Goal: Task Accomplishment & Management: Use online tool/utility

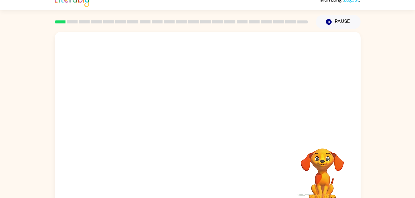
scroll to position [19, 0]
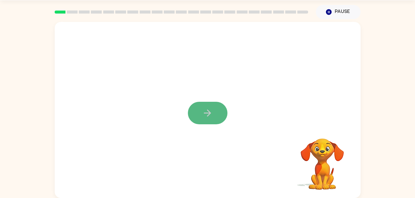
click at [216, 120] on button "button" at bounding box center [208, 113] width 40 height 23
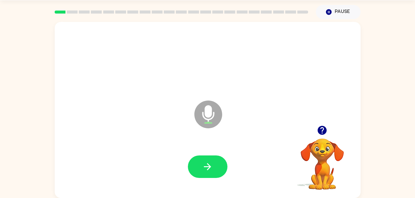
click at [216, 120] on icon at bounding box center [208, 115] width 28 height 28
click at [213, 148] on div at bounding box center [207, 167] width 293 height 51
click at [201, 117] on icon at bounding box center [208, 115] width 28 height 28
click at [205, 160] on button "button" at bounding box center [208, 167] width 40 height 23
click at [202, 112] on icon at bounding box center [208, 115] width 28 height 28
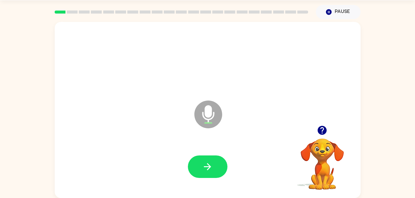
click at [206, 114] on icon "Microphone The Microphone is here when it is your turn to talk" at bounding box center [239, 122] width 93 height 46
click at [212, 175] on button "button" at bounding box center [208, 167] width 40 height 23
click at [206, 124] on icon "Microphone The Microphone is here when it is your turn to talk" at bounding box center [239, 122] width 93 height 46
click at [207, 119] on icon "Microphone The Microphone is here when it is your turn to talk" at bounding box center [239, 122] width 93 height 46
click at [209, 163] on icon "button" at bounding box center [207, 167] width 11 height 11
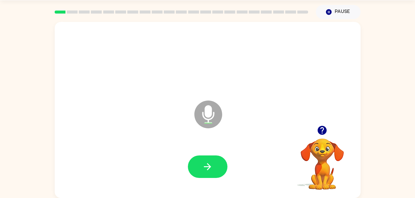
click at [217, 118] on icon at bounding box center [208, 115] width 28 height 28
click at [212, 148] on div at bounding box center [207, 167] width 293 height 51
click at [212, 155] on div at bounding box center [207, 167] width 293 height 51
click at [212, 159] on button "button" at bounding box center [208, 167] width 40 height 23
click at [200, 113] on icon at bounding box center [208, 115] width 28 height 28
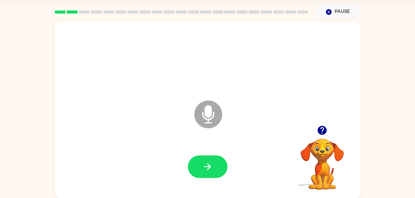
click at [213, 129] on icon "Microphone The Microphone is here when it is your turn to talk" at bounding box center [239, 122] width 93 height 46
click at [214, 167] on button "button" at bounding box center [208, 167] width 40 height 23
click at [212, 124] on icon at bounding box center [208, 115] width 28 height 28
click at [205, 111] on icon "Microphone The Microphone is here when it is your turn to talk" at bounding box center [239, 122] width 93 height 46
click at [207, 163] on icon "button" at bounding box center [207, 167] width 11 height 11
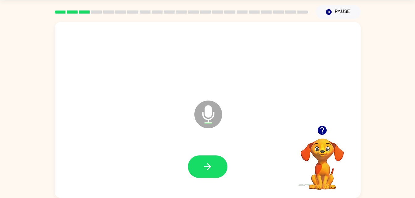
click at [213, 116] on icon "Microphone The Microphone is here when it is your turn to talk" at bounding box center [239, 122] width 93 height 46
click at [220, 167] on button "button" at bounding box center [208, 167] width 40 height 23
click at [202, 119] on icon at bounding box center [208, 115] width 28 height 28
click at [213, 165] on button "button" at bounding box center [208, 167] width 40 height 23
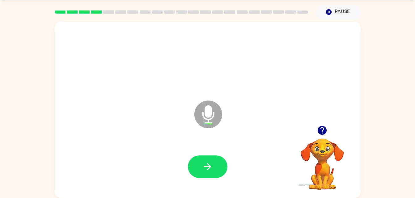
click at [209, 120] on icon "Microphone The Microphone is here when it is your turn to talk" at bounding box center [239, 122] width 93 height 46
click at [210, 174] on button "button" at bounding box center [208, 167] width 40 height 23
click at [213, 120] on icon at bounding box center [208, 115] width 28 height 28
click at [213, 162] on button "button" at bounding box center [208, 167] width 40 height 23
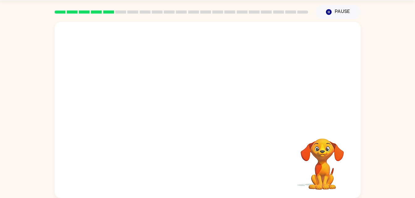
drag, startPoint x: 213, startPoint y: 162, endPoint x: 231, endPoint y: 98, distance: 66.8
click at [231, 98] on div at bounding box center [208, 110] width 306 height 176
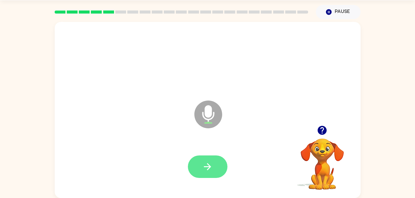
drag, startPoint x: 204, startPoint y: 112, endPoint x: 189, endPoint y: 162, distance: 52.0
click at [189, 162] on div "Microphone The Microphone is here when it is your turn to talk" at bounding box center [208, 110] width 306 height 176
drag, startPoint x: 189, startPoint y: 162, endPoint x: 200, endPoint y: 162, distance: 11.1
click at [200, 162] on button "button" at bounding box center [208, 167] width 40 height 23
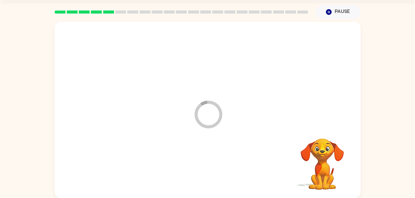
click at [200, 162] on div at bounding box center [207, 167] width 293 height 51
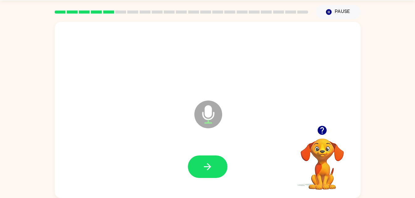
click at [203, 112] on icon at bounding box center [208, 115] width 28 height 28
click at [216, 156] on button "button" at bounding box center [208, 167] width 40 height 23
click at [199, 107] on icon at bounding box center [208, 115] width 28 height 28
click at [198, 158] on button "button" at bounding box center [208, 167] width 40 height 23
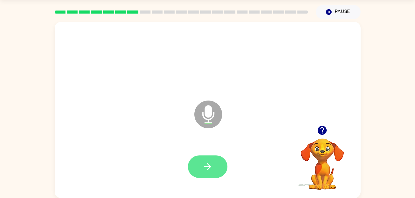
click at [219, 172] on button "button" at bounding box center [208, 167] width 40 height 23
click at [209, 120] on icon "Microphone The Microphone is here when it is your turn to talk" at bounding box center [239, 122] width 93 height 46
click at [215, 175] on button "button" at bounding box center [208, 167] width 40 height 23
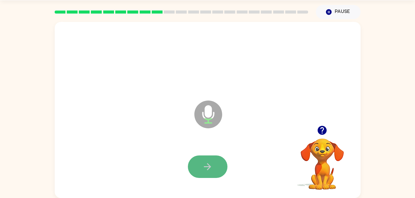
click at [212, 175] on button "button" at bounding box center [208, 167] width 40 height 23
click at [200, 115] on icon at bounding box center [208, 115] width 28 height 28
click at [206, 168] on icon "button" at bounding box center [207, 167] width 11 height 11
click at [210, 105] on icon at bounding box center [208, 115] width 28 height 28
click at [219, 173] on button "button" at bounding box center [208, 167] width 40 height 23
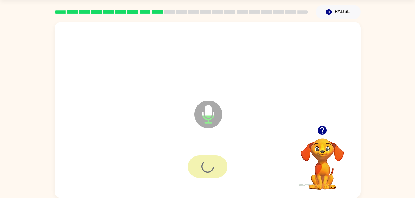
click at [219, 173] on div at bounding box center [208, 167] width 40 height 23
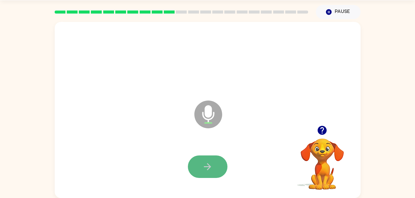
click at [208, 156] on button "button" at bounding box center [208, 167] width 40 height 23
click at [226, 171] on div at bounding box center [208, 167] width 40 height 23
click at [221, 174] on button "button" at bounding box center [208, 167] width 40 height 23
click at [218, 112] on icon at bounding box center [208, 115] width 28 height 28
click at [201, 163] on button "button" at bounding box center [208, 167] width 40 height 23
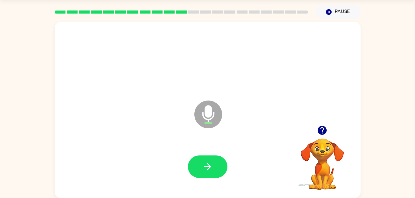
click at [210, 180] on div at bounding box center [207, 167] width 293 height 51
click at [205, 155] on div at bounding box center [207, 167] width 293 height 51
click at [204, 169] on icon "button" at bounding box center [207, 167] width 11 height 11
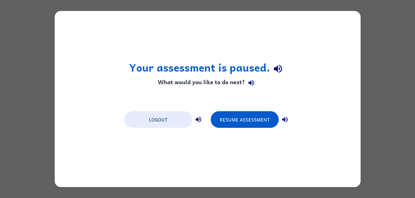
scroll to position [0, 0]
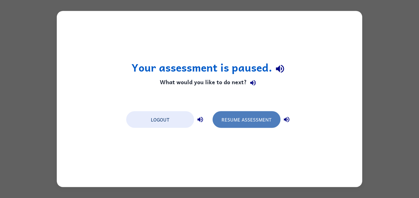
click at [227, 115] on button "Resume Assessment" at bounding box center [247, 119] width 68 height 17
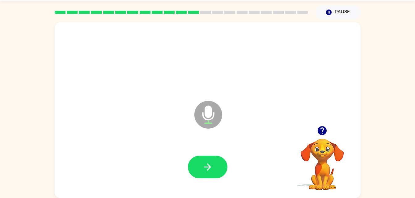
scroll to position [19, 0]
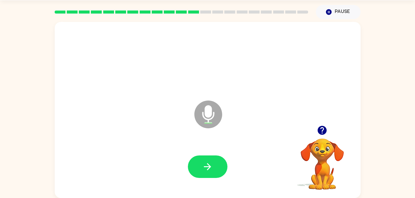
click at [322, 132] on icon "button" at bounding box center [322, 130] width 11 height 11
click at [211, 158] on button "button" at bounding box center [208, 167] width 40 height 23
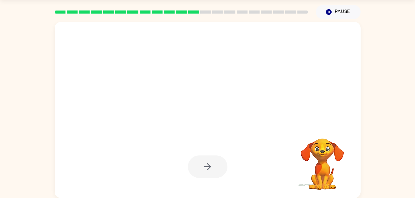
click at [211, 158] on div at bounding box center [208, 167] width 40 height 23
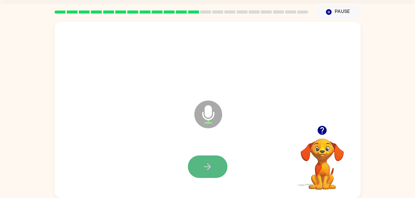
click at [222, 172] on button "button" at bounding box center [208, 167] width 40 height 23
click at [207, 164] on icon "button" at bounding box center [207, 166] width 7 height 7
click at [195, 167] on button "button" at bounding box center [208, 167] width 40 height 23
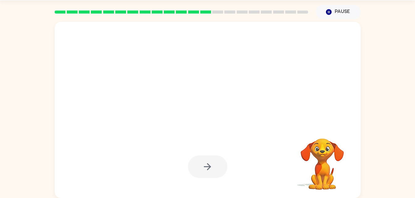
click at [195, 167] on div at bounding box center [208, 167] width 40 height 23
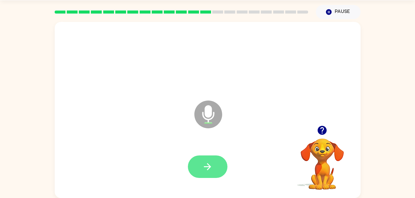
click at [203, 163] on icon "button" at bounding box center [207, 167] width 11 height 11
click at [204, 158] on button "button" at bounding box center [208, 167] width 40 height 23
click at [205, 156] on button "button" at bounding box center [208, 167] width 40 height 23
click at [200, 166] on button "button" at bounding box center [208, 167] width 40 height 23
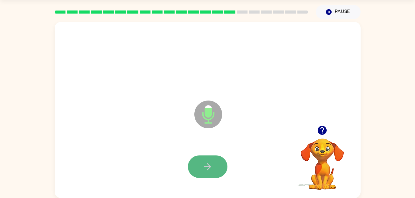
click at [209, 157] on button "button" at bounding box center [208, 167] width 40 height 23
click at [319, 135] on icon "button" at bounding box center [322, 130] width 11 height 11
click at [205, 177] on button "button" at bounding box center [208, 167] width 40 height 23
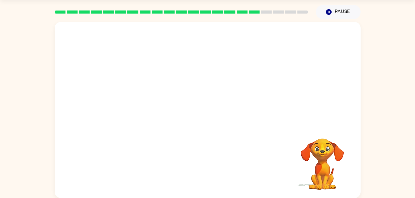
click at [218, 119] on div at bounding box center [208, 74] width 306 height 104
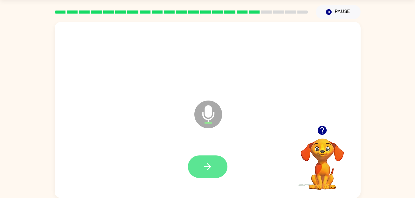
click at [218, 165] on button "button" at bounding box center [208, 167] width 40 height 23
click at [215, 162] on button "button" at bounding box center [208, 167] width 40 height 23
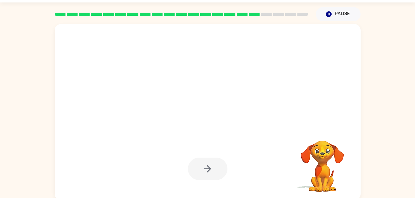
scroll to position [15, 0]
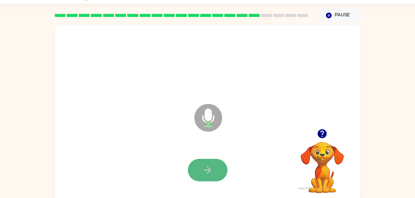
click at [220, 179] on button "button" at bounding box center [208, 170] width 40 height 23
click at [208, 164] on button "button" at bounding box center [208, 170] width 40 height 23
click at [208, 167] on icon "button" at bounding box center [207, 170] width 11 height 11
click at [204, 163] on button "button" at bounding box center [208, 170] width 40 height 23
click at [219, 167] on button "button" at bounding box center [208, 170] width 40 height 23
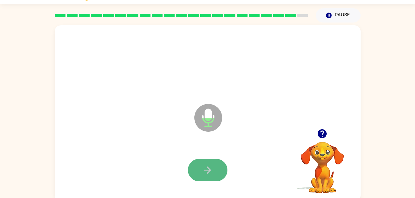
click at [219, 169] on button "button" at bounding box center [208, 170] width 40 height 23
drag, startPoint x: 219, startPoint y: 169, endPoint x: 220, endPoint y: 172, distance: 3.1
click at [220, 172] on button "button" at bounding box center [208, 170] width 40 height 23
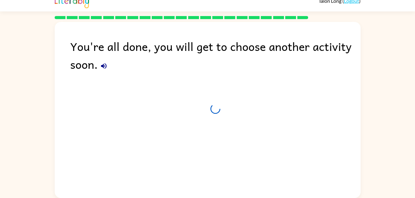
scroll to position [8, 0]
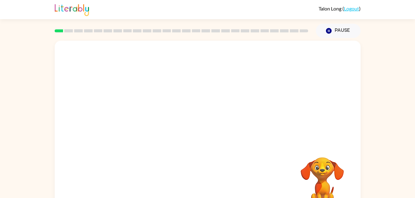
scroll to position [19, 0]
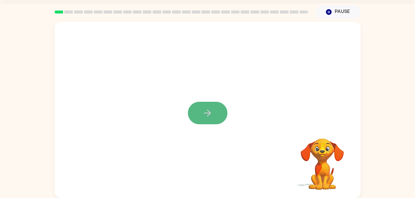
click at [198, 120] on button "button" at bounding box center [208, 113] width 40 height 23
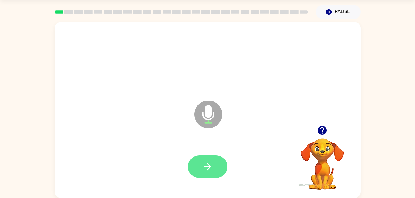
click at [216, 163] on button "button" at bounding box center [208, 167] width 40 height 23
click at [214, 166] on button "button" at bounding box center [208, 167] width 40 height 23
click at [215, 167] on button "button" at bounding box center [208, 167] width 40 height 23
click at [213, 173] on button "button" at bounding box center [208, 167] width 40 height 23
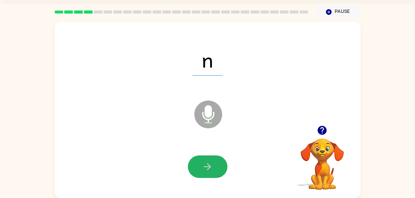
click at [213, 173] on button "button" at bounding box center [208, 167] width 40 height 23
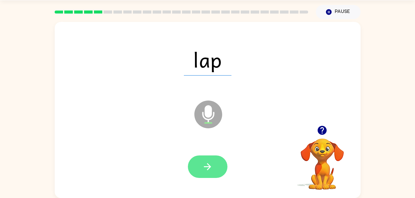
click at [201, 163] on button "button" at bounding box center [208, 167] width 40 height 23
click at [200, 166] on button "button" at bounding box center [208, 167] width 40 height 23
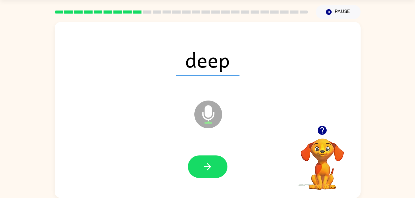
click at [200, 166] on button "button" at bounding box center [208, 167] width 40 height 23
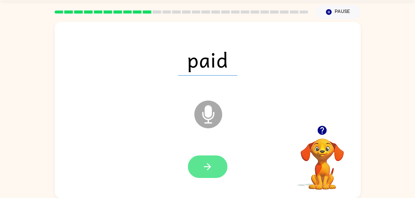
click at [200, 166] on button "button" at bounding box center [208, 167] width 40 height 23
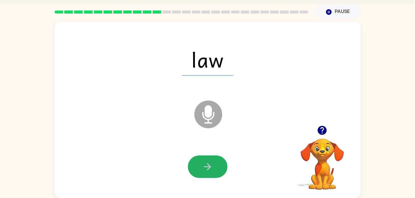
click at [200, 166] on button "button" at bounding box center [208, 167] width 40 height 23
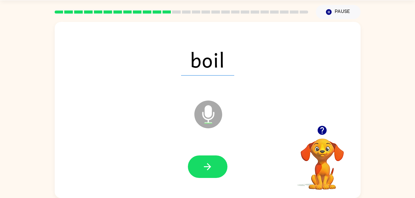
click at [200, 166] on button "button" at bounding box center [208, 167] width 40 height 23
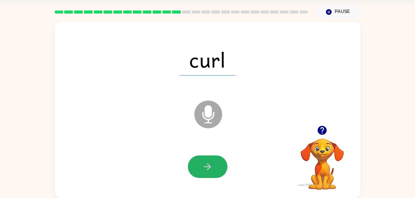
click at [200, 166] on button "button" at bounding box center [208, 167] width 40 height 23
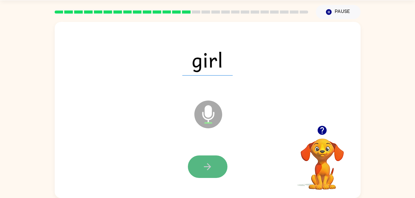
click at [199, 167] on button "button" at bounding box center [208, 167] width 40 height 23
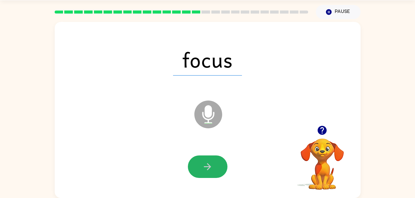
click at [199, 167] on button "button" at bounding box center [208, 167] width 40 height 23
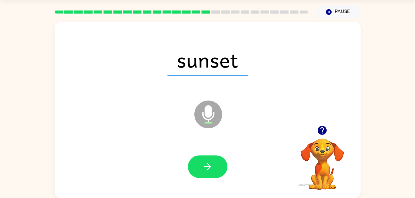
click at [199, 167] on button "button" at bounding box center [208, 167] width 40 height 23
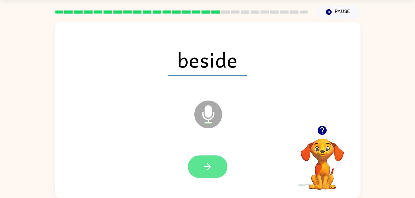
click at [211, 163] on icon "button" at bounding box center [207, 167] width 11 height 11
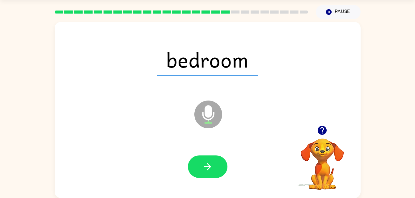
click at [211, 163] on icon "button" at bounding box center [207, 167] width 11 height 11
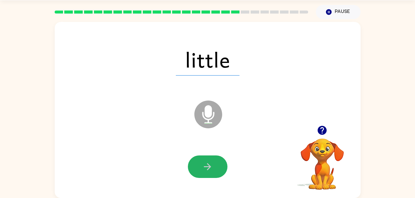
click at [211, 163] on icon "button" at bounding box center [207, 167] width 11 height 11
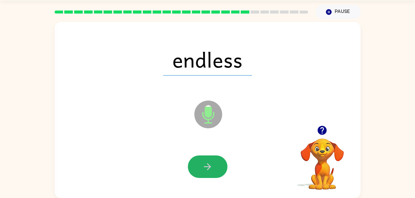
click at [211, 163] on icon "button" at bounding box center [207, 167] width 11 height 11
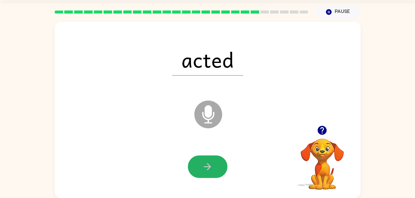
click at [211, 163] on icon "button" at bounding box center [207, 167] width 11 height 11
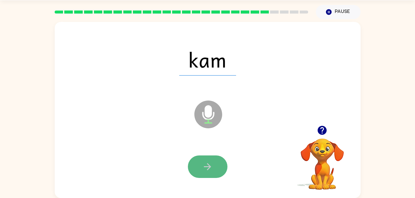
click at [202, 172] on button "button" at bounding box center [208, 167] width 40 height 23
click at [207, 166] on icon "button" at bounding box center [207, 167] width 11 height 11
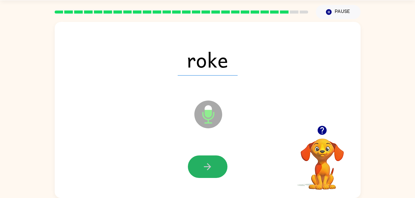
click at [207, 166] on icon "button" at bounding box center [207, 167] width 11 height 11
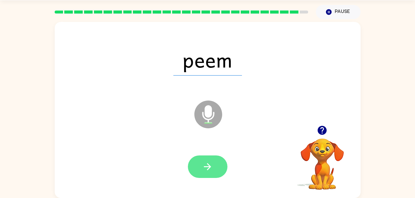
click at [208, 167] on icon "button" at bounding box center [207, 166] width 7 height 7
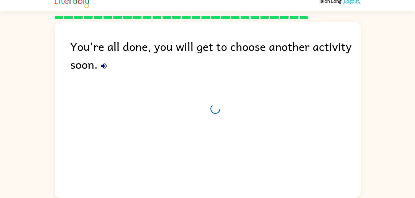
scroll to position [8, 0]
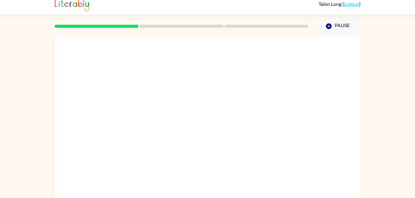
scroll to position [19, 0]
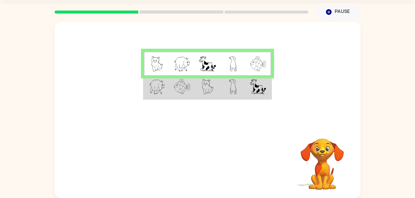
click at [139, 148] on div "Your browser must support playing .mp4 files to use Literably. Please try using…" at bounding box center [208, 163] width 306 height 69
click at [174, 91] on img at bounding box center [182, 86] width 17 height 15
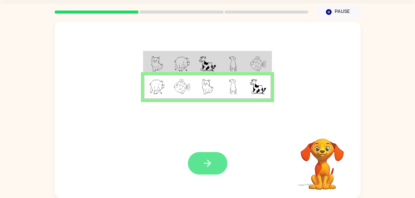
click at [197, 153] on button "button" at bounding box center [208, 163] width 40 height 23
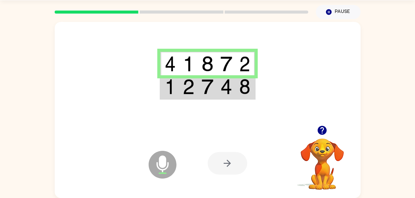
click at [225, 166] on div at bounding box center [228, 163] width 40 height 23
click at [319, 125] on button "button" at bounding box center [322, 131] width 16 height 16
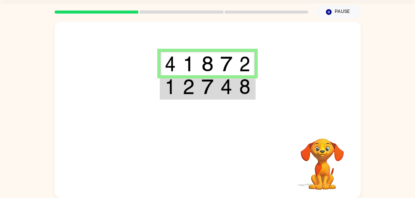
click at [314, 116] on div at bounding box center [208, 74] width 306 height 104
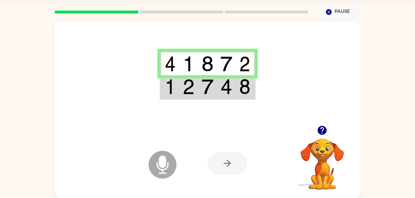
click at [230, 157] on div at bounding box center [228, 163] width 40 height 23
drag, startPoint x: 231, startPoint y: 166, endPoint x: 230, endPoint y: 176, distance: 9.6
click at [230, 176] on div "Microphone The Microphone is here when it is your turn to talk Your browser mus…" at bounding box center [208, 163] width 306 height 69
click at [230, 176] on icon "Microphone The Microphone is here when it is your turn to talk" at bounding box center [193, 172] width 93 height 46
click at [235, 162] on div at bounding box center [228, 163] width 40 height 23
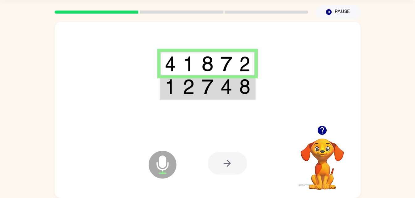
click at [205, 90] on img at bounding box center [207, 86] width 12 height 15
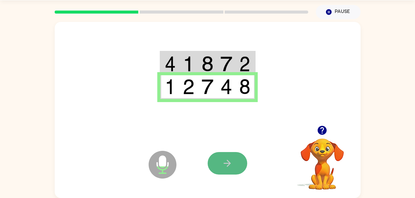
click at [217, 163] on button "button" at bounding box center [228, 163] width 40 height 23
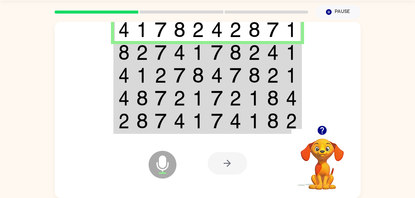
click at [154, 57] on td at bounding box center [160, 52] width 19 height 23
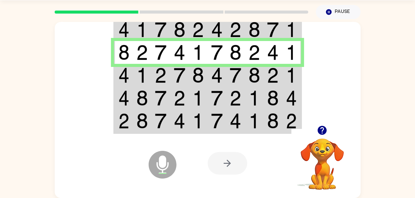
click at [153, 73] on td at bounding box center [160, 75] width 19 height 23
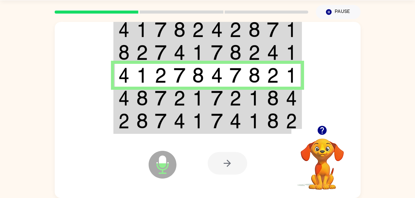
click at [153, 73] on td at bounding box center [160, 75] width 19 height 23
click at [153, 91] on td at bounding box center [160, 98] width 19 height 23
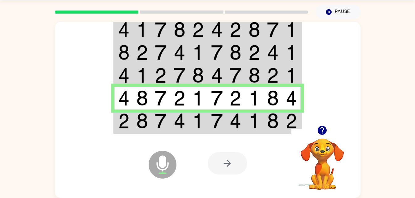
click at [141, 114] on img at bounding box center [142, 120] width 12 height 15
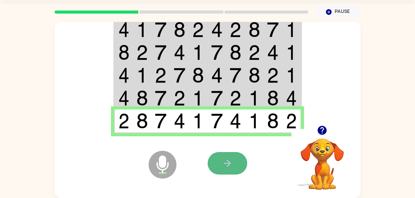
click at [220, 165] on button "button" at bounding box center [228, 163] width 40 height 23
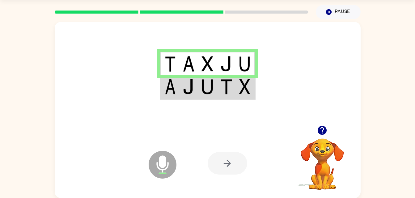
drag, startPoint x: 198, startPoint y: 96, endPoint x: 199, endPoint y: 90, distance: 6.6
click at [199, 90] on td at bounding box center [207, 87] width 19 height 24
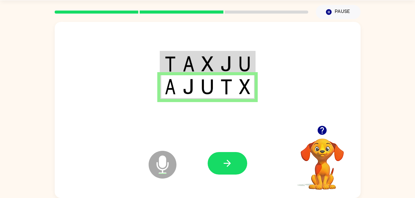
click at [224, 151] on icon "Microphone The Microphone is here when it is your turn to talk" at bounding box center [193, 172] width 93 height 46
click at [235, 156] on button "button" at bounding box center [228, 163] width 40 height 23
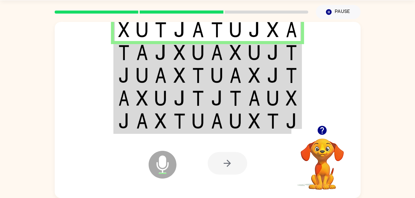
click at [167, 54] on td at bounding box center [160, 52] width 19 height 23
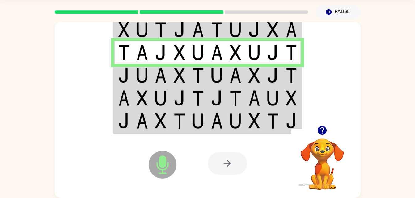
click at [162, 68] on img at bounding box center [161, 75] width 12 height 15
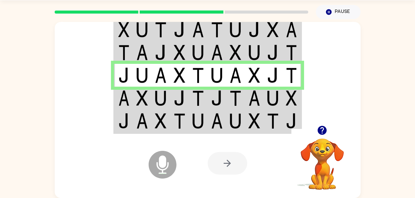
click at [168, 102] on td at bounding box center [160, 98] width 19 height 23
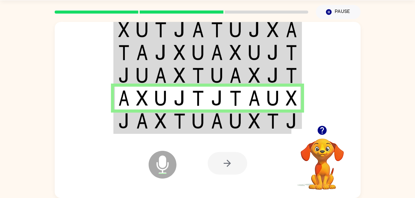
click at [166, 126] on img at bounding box center [161, 120] width 12 height 15
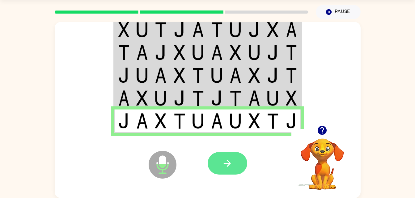
click at [226, 162] on icon "button" at bounding box center [227, 163] width 11 height 11
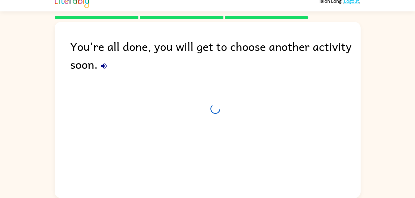
scroll to position [8, 0]
